Goal: Information Seeking & Learning: Learn about a topic

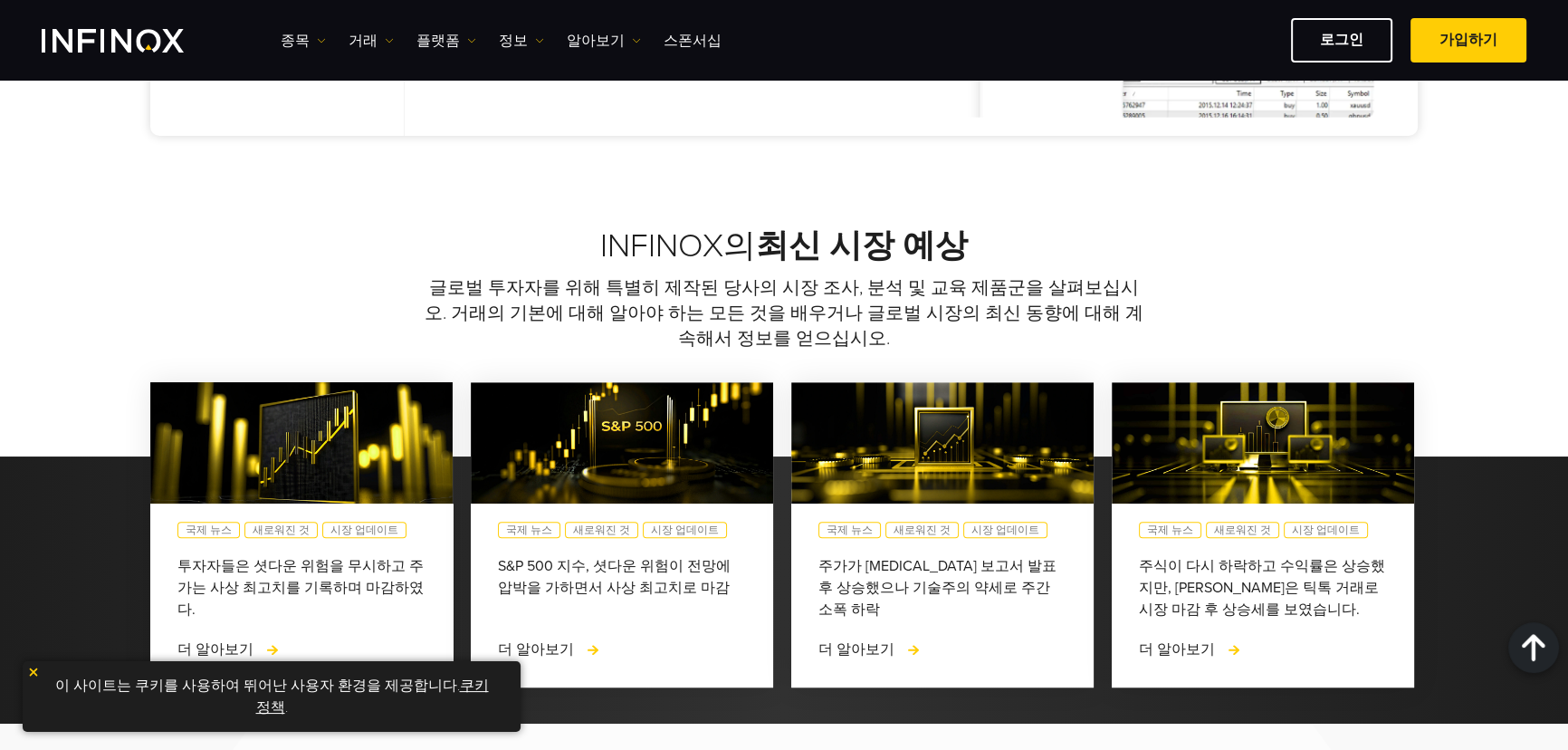
scroll to position [824, 0]
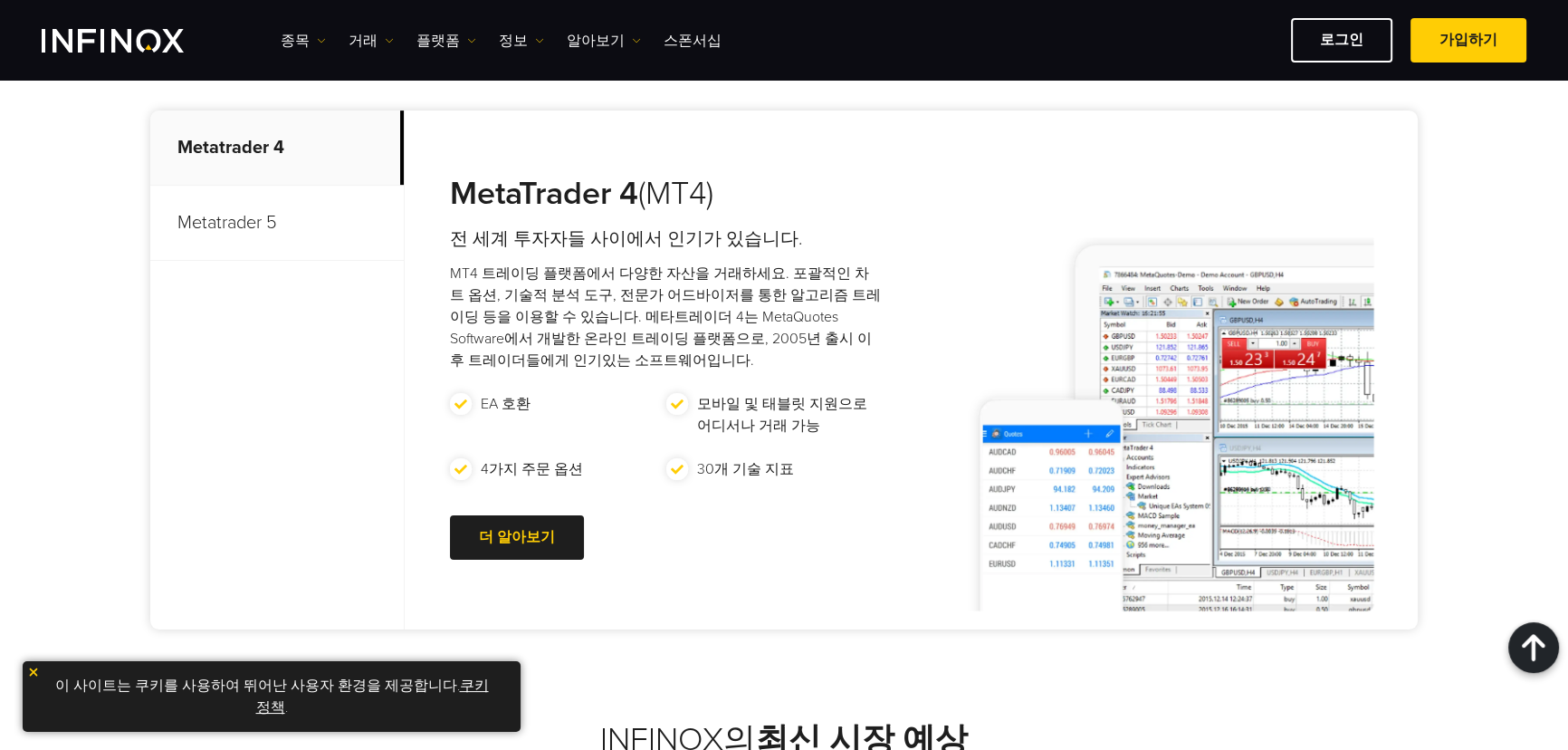
click at [258, 228] on p "Metatrader 5" at bounding box center [277, 222] width 253 height 75
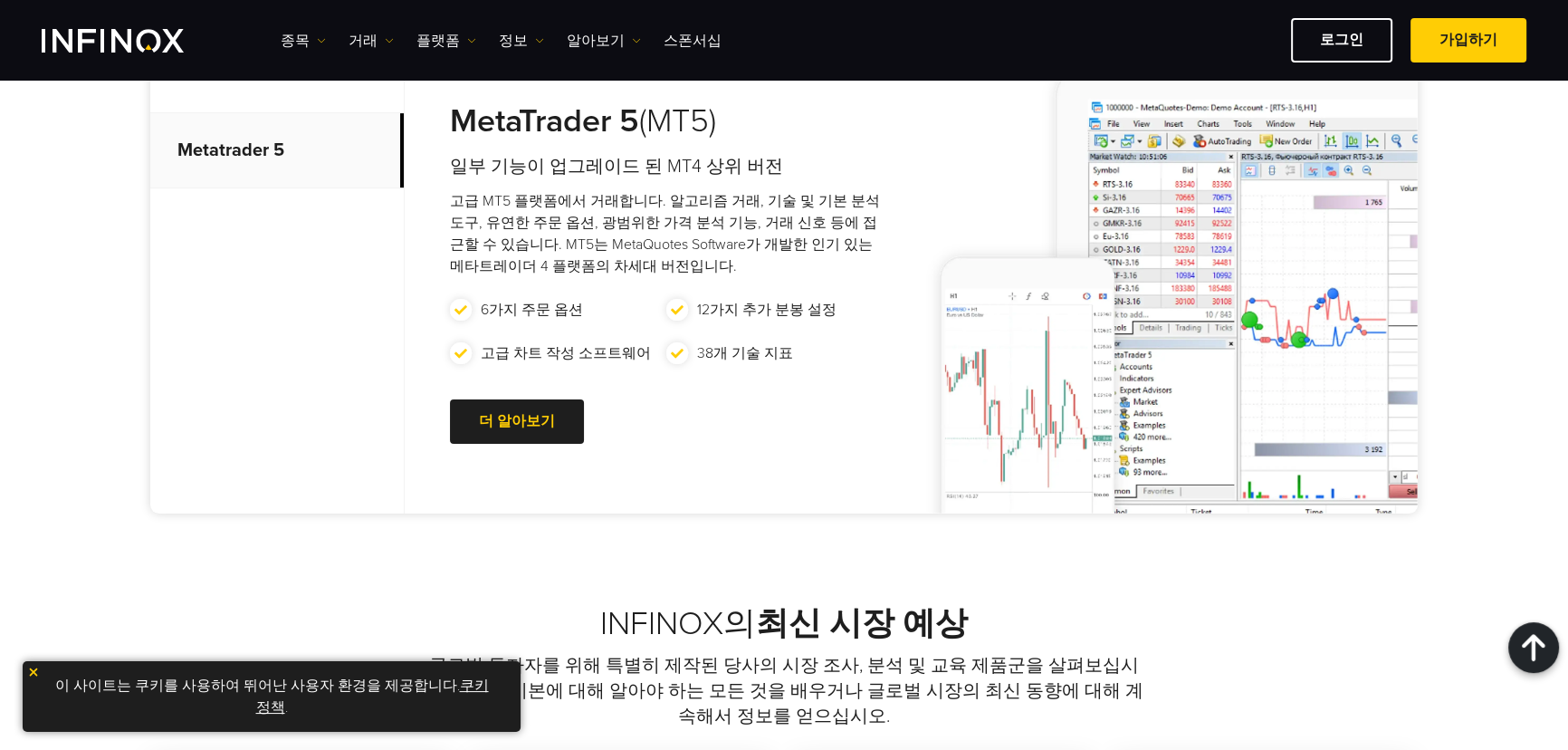
scroll to position [987, 0]
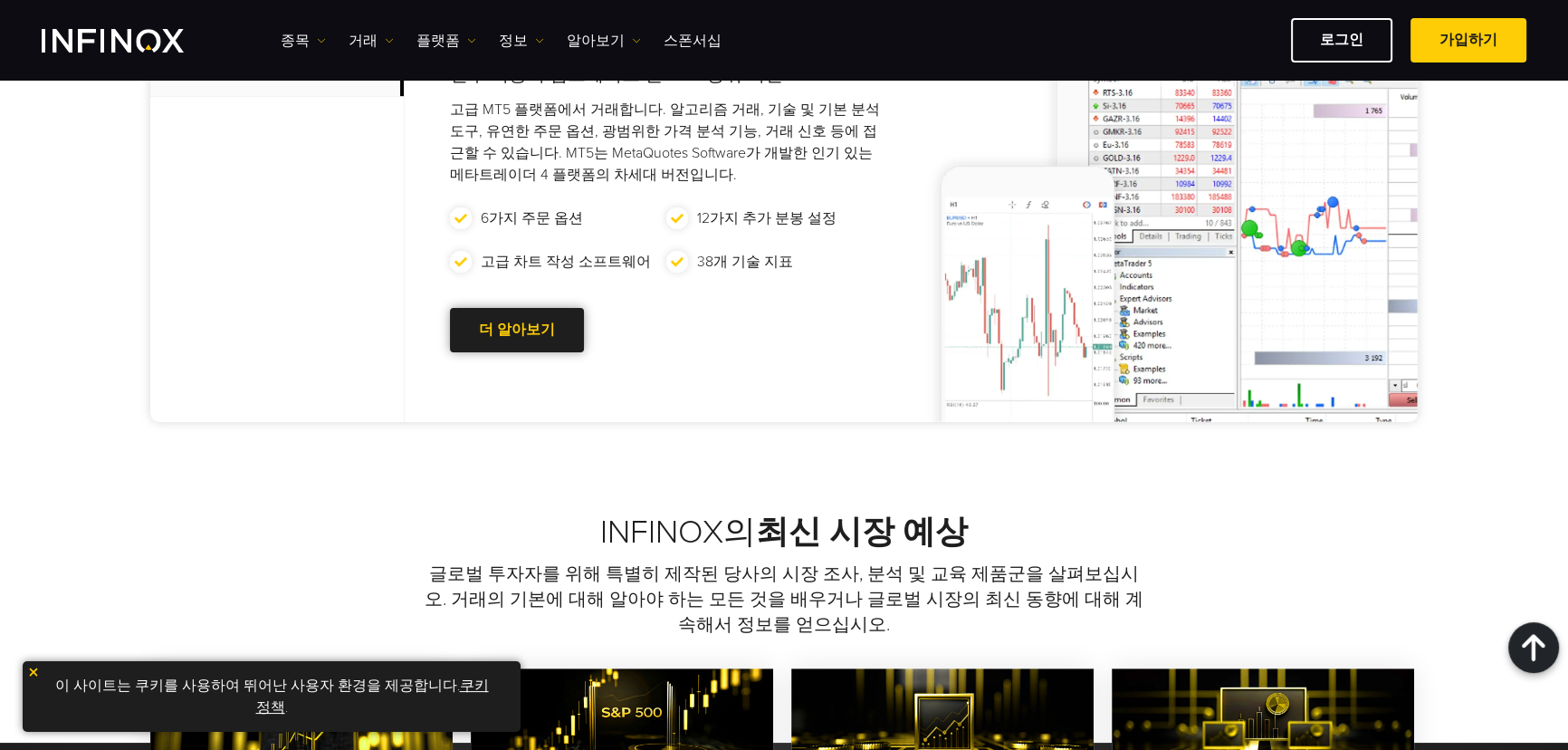
click at [489, 326] on link "더 알아보기 Go to new page" at bounding box center [517, 330] width 134 height 45
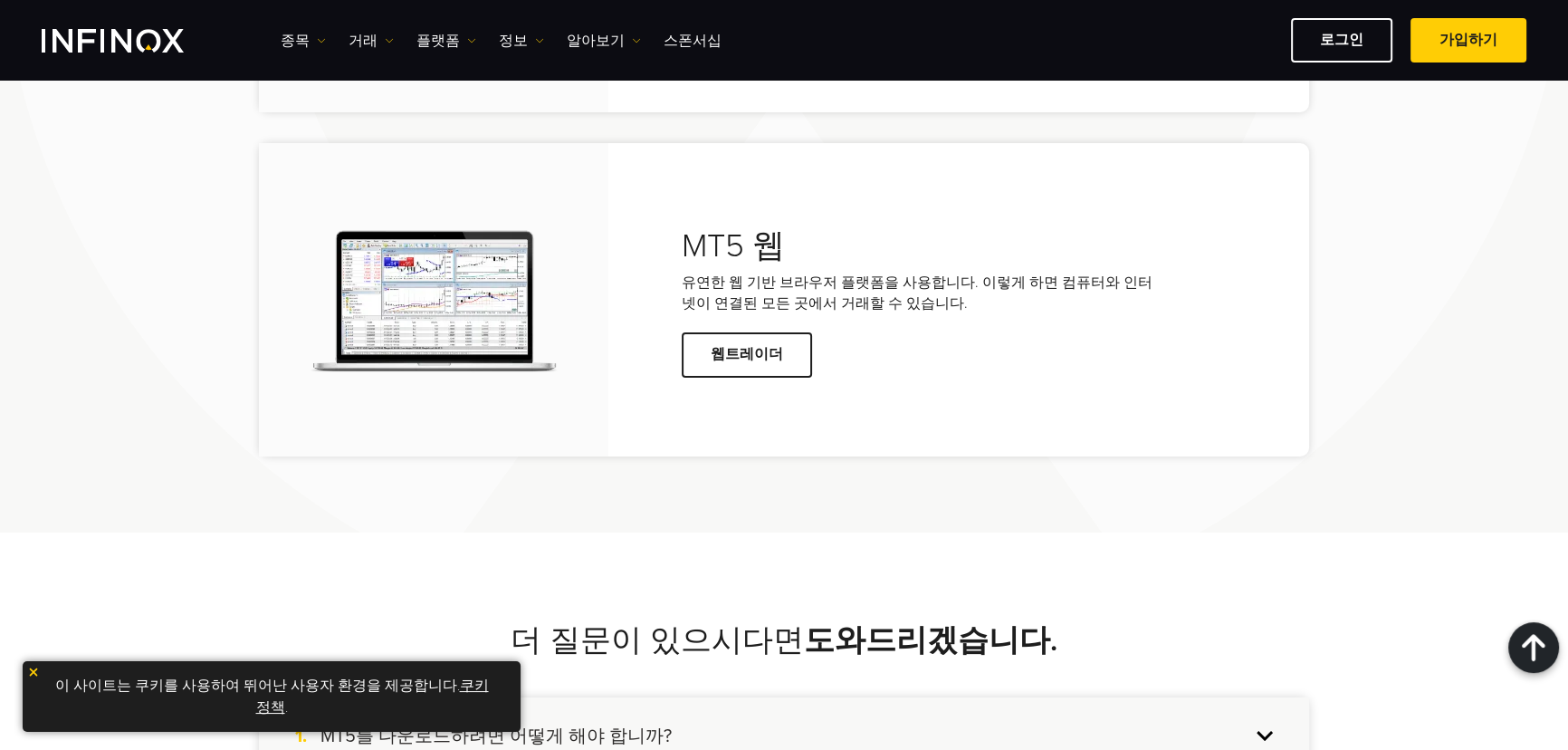
scroll to position [4365, 0]
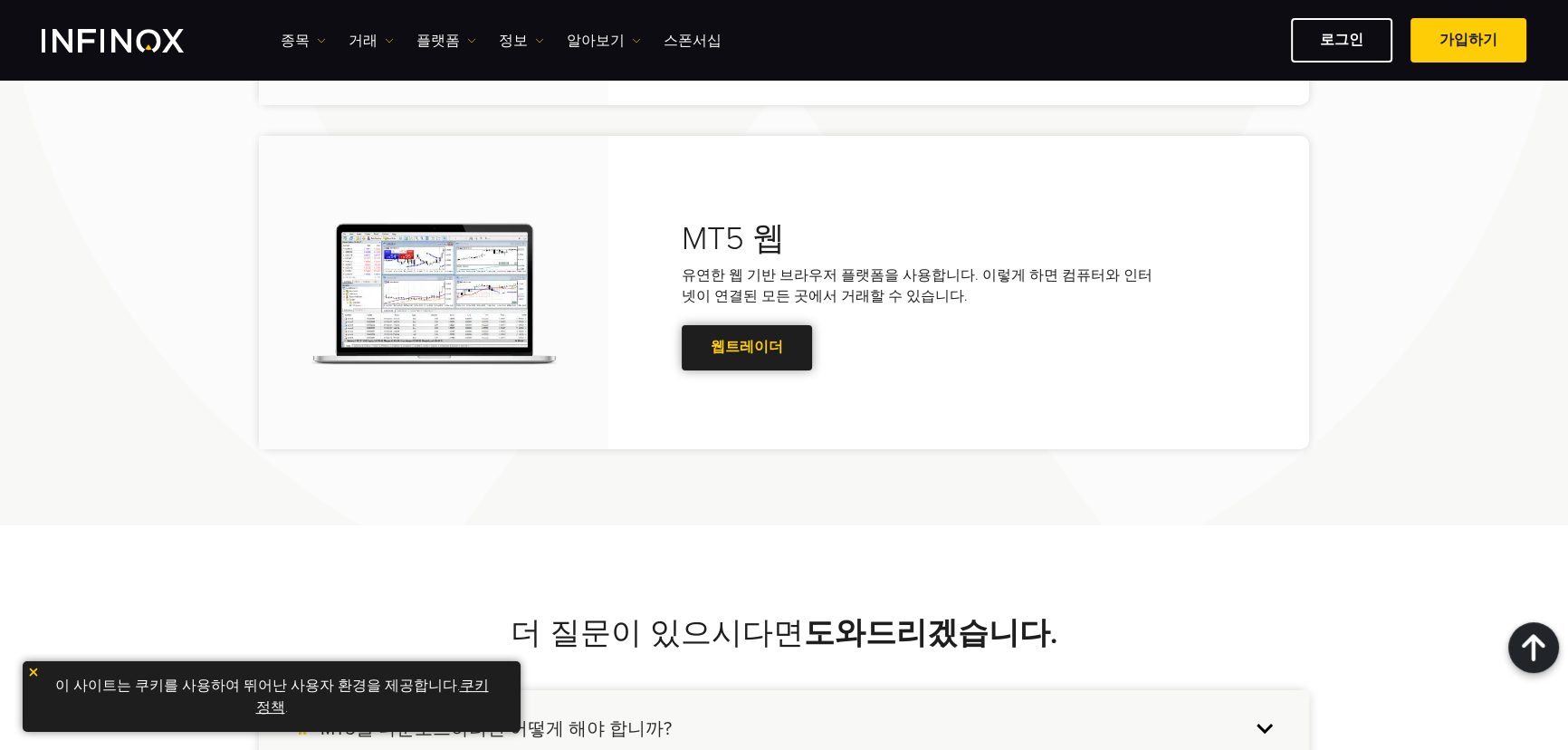
click at [724, 354] on link "웹트레이더" at bounding box center [747, 348] width 130 height 45
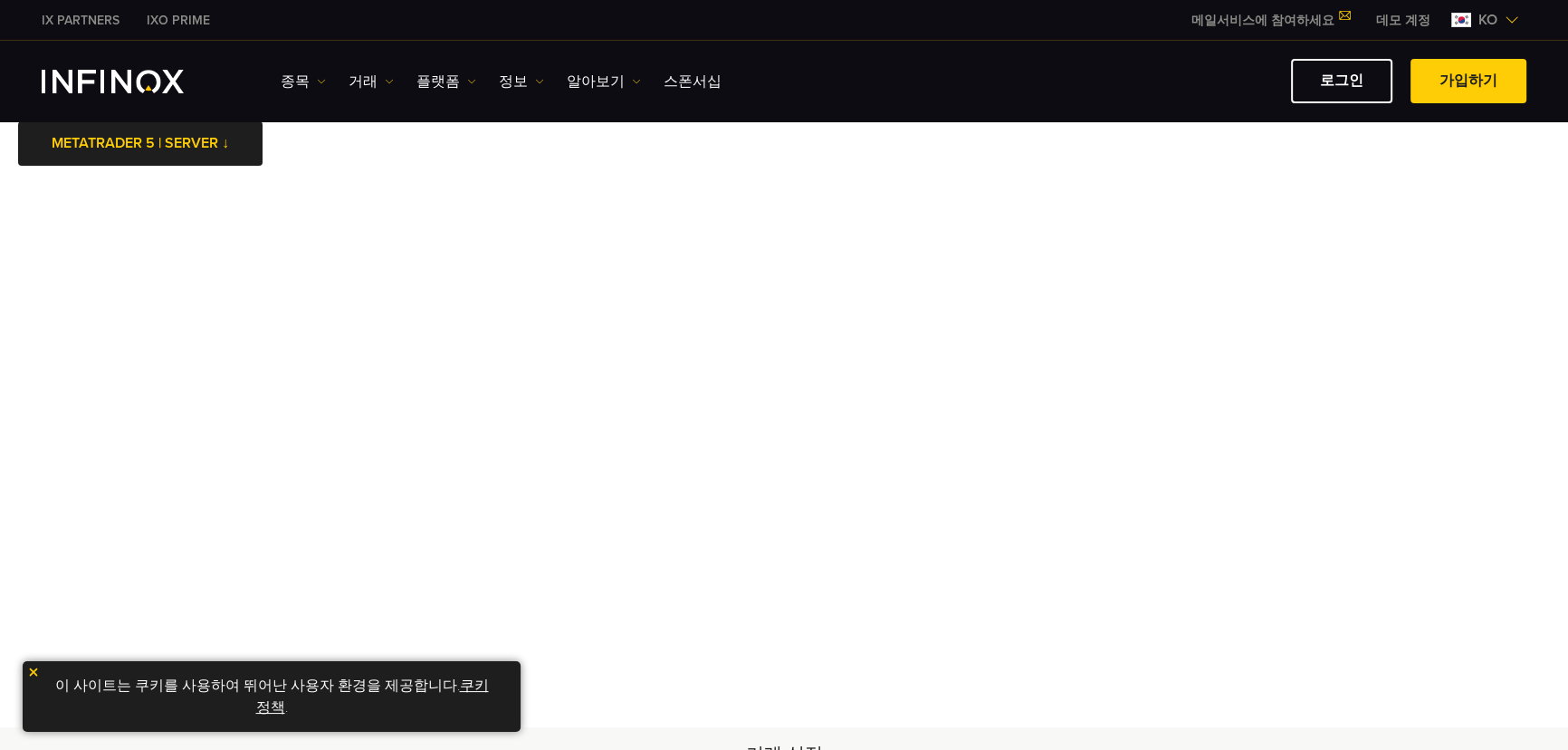
scroll to position [82, 0]
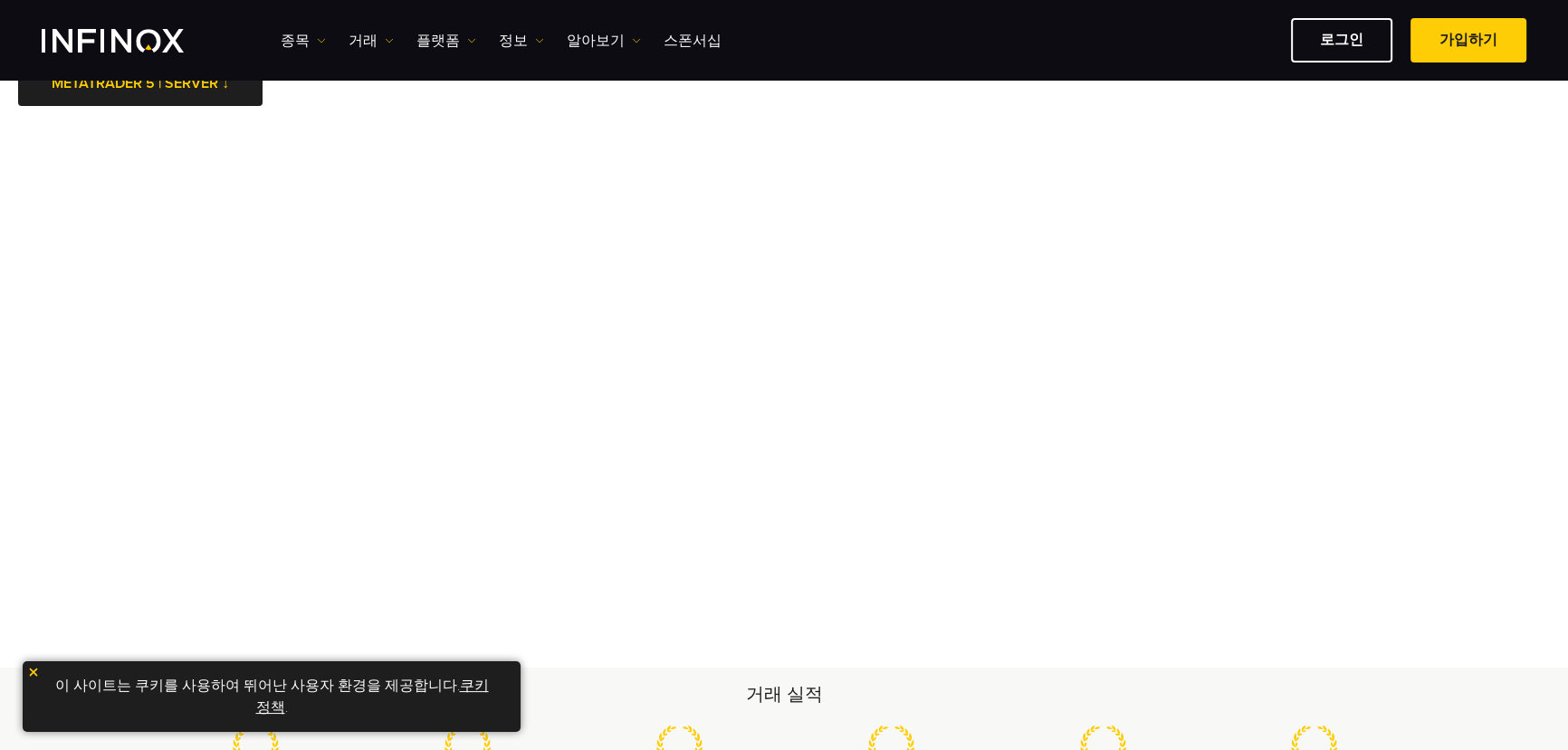
click at [33, 678] on img at bounding box center [33, 671] width 13 height 13
